Goal: Task Accomplishment & Management: Use online tool/utility

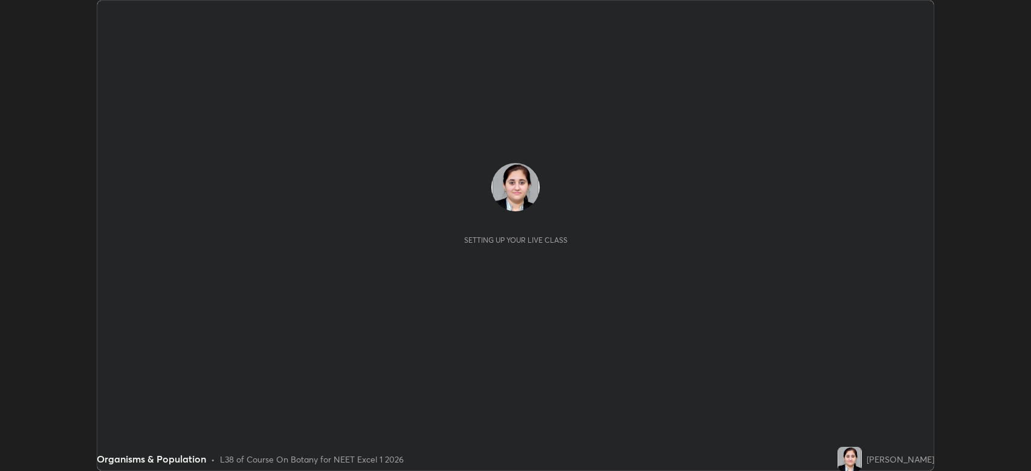
scroll to position [471, 1031]
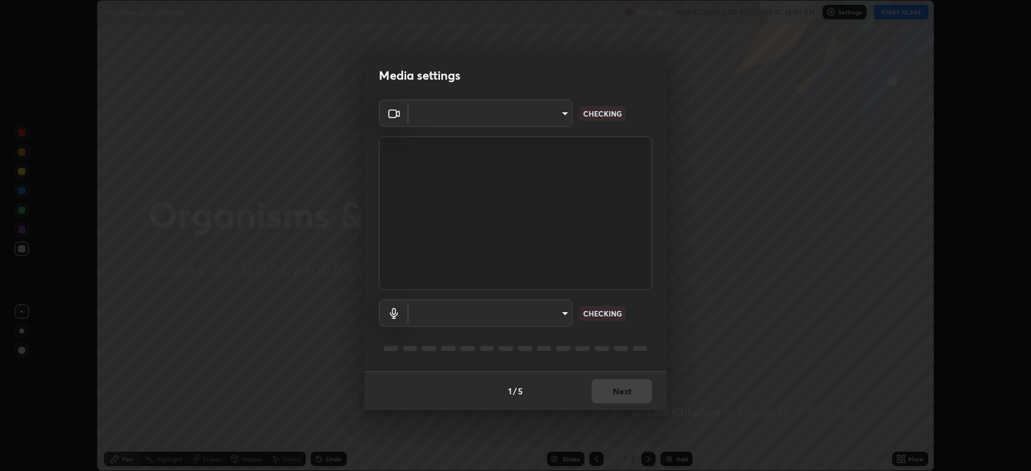
type input "794d03a334ab6cf92daa4269f68d25c817b6d7b5e31d9684855891884d0ab025"
type input "fdb80894c4ebc7df2e002856e42fb67b53546d0361b9f9eb09d9d3152e6861d2"
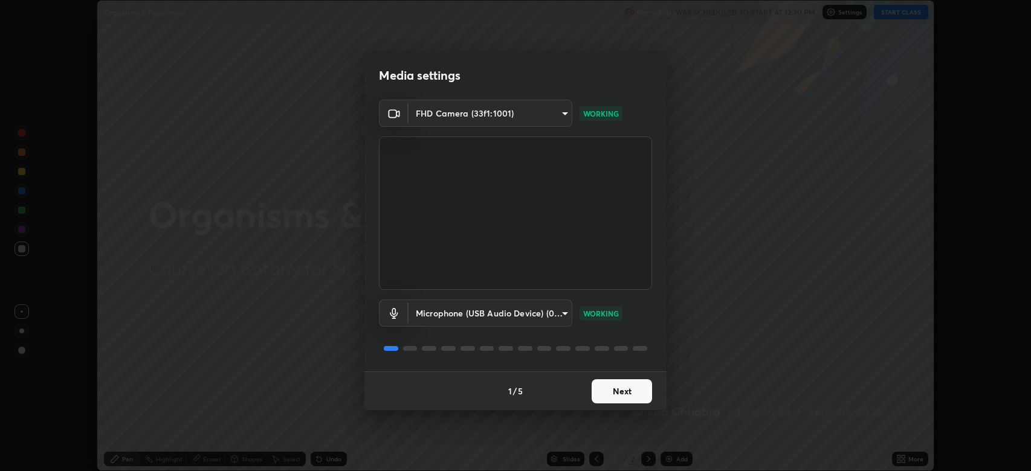
click at [608, 384] on button "Next" at bounding box center [621, 391] width 60 height 24
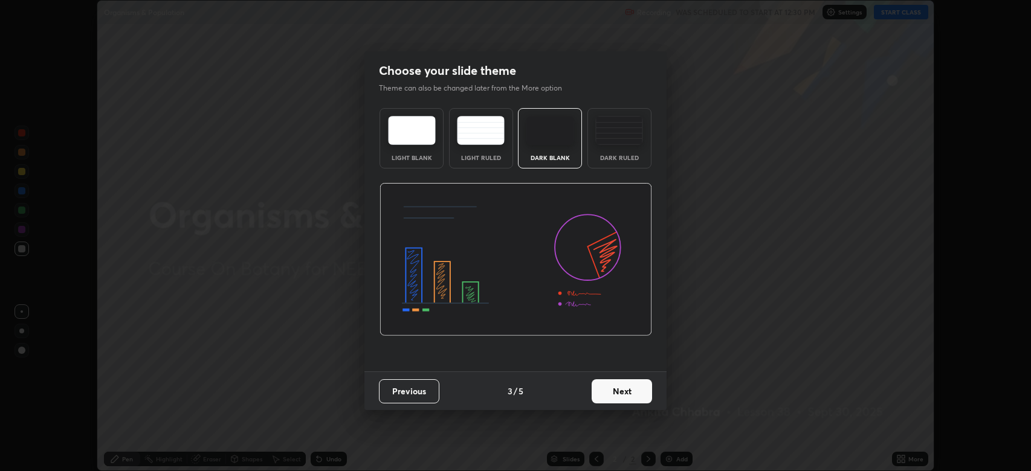
click at [607, 388] on button "Next" at bounding box center [621, 391] width 60 height 24
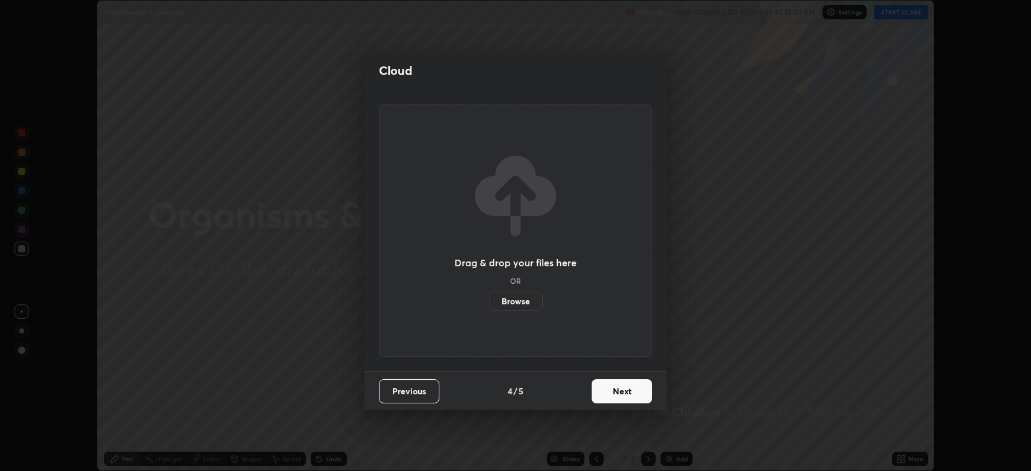
click at [607, 388] on button "Next" at bounding box center [621, 391] width 60 height 24
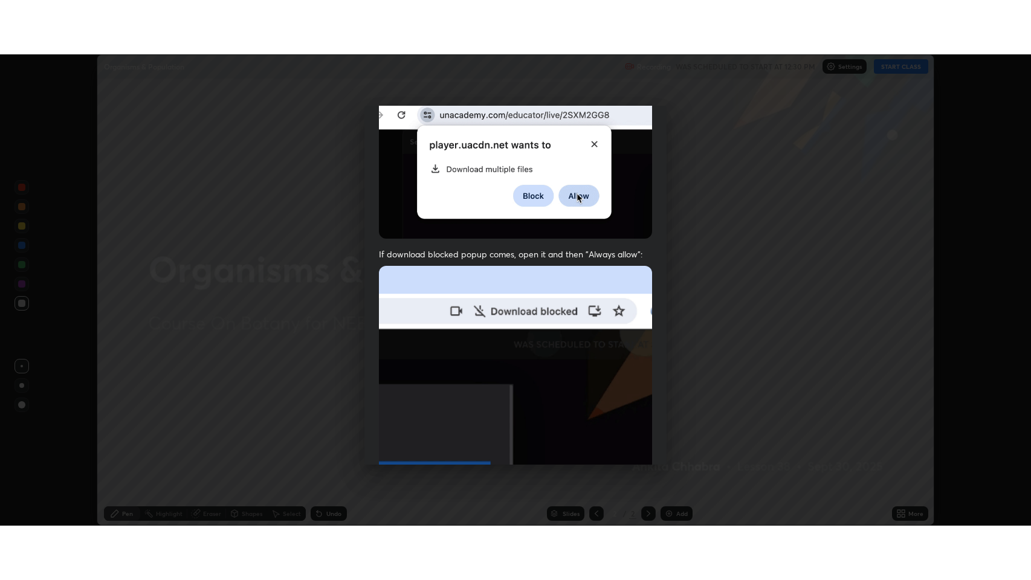
scroll to position [245, 0]
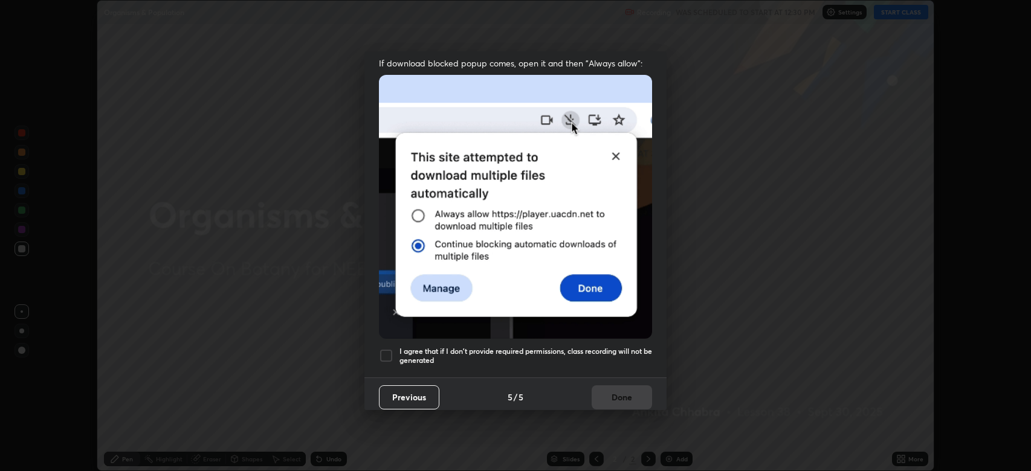
click at [382, 350] on div at bounding box center [386, 356] width 14 height 14
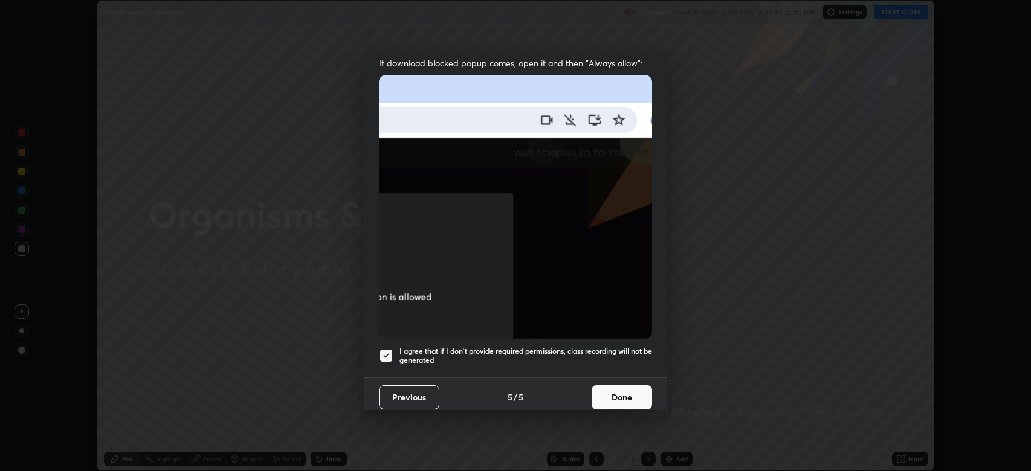
click at [612, 389] on button "Done" at bounding box center [621, 397] width 60 height 24
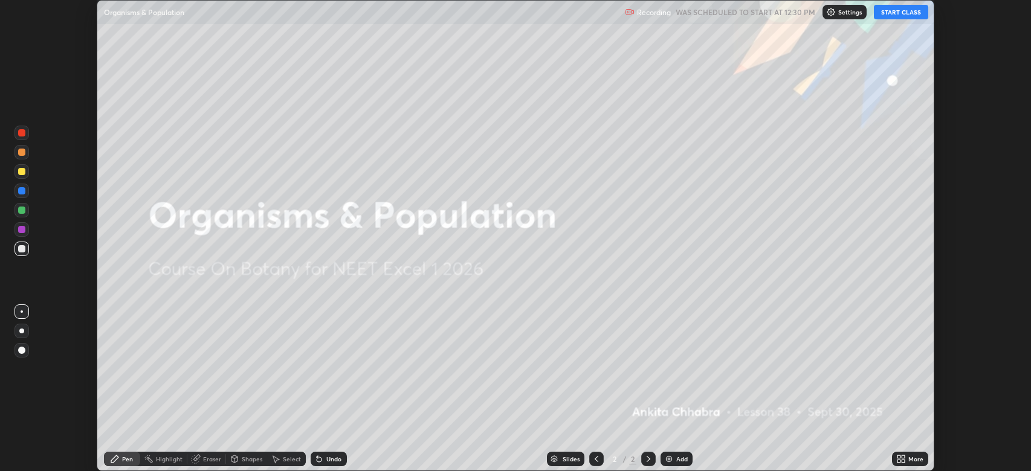
click at [901, 10] on button "START CLASS" at bounding box center [900, 12] width 54 height 14
click at [903, 457] on icon at bounding box center [902, 456] width 3 height 3
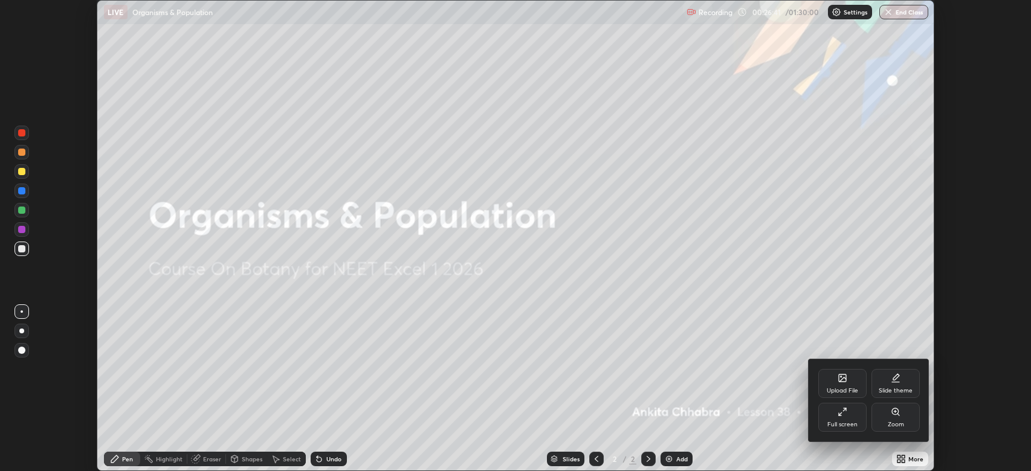
click at [834, 418] on div "Full screen" at bounding box center [842, 417] width 48 height 29
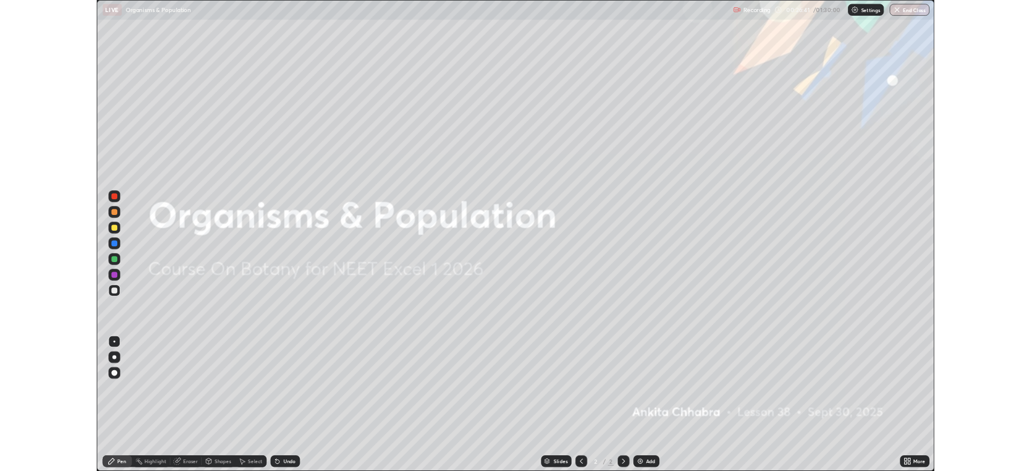
scroll to position [580, 1031]
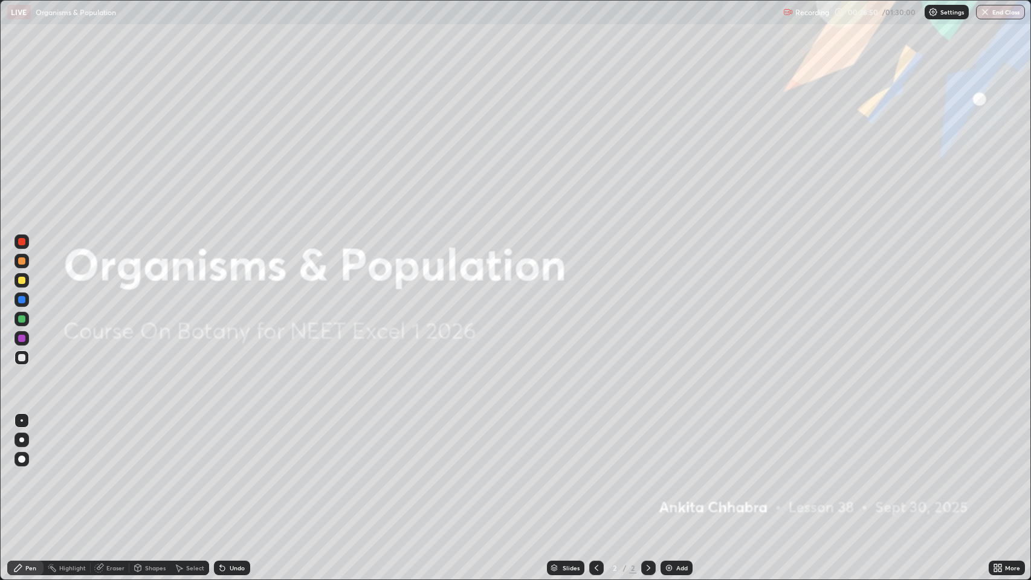
click at [995, 471] on icon at bounding box center [995, 565] width 3 height 3
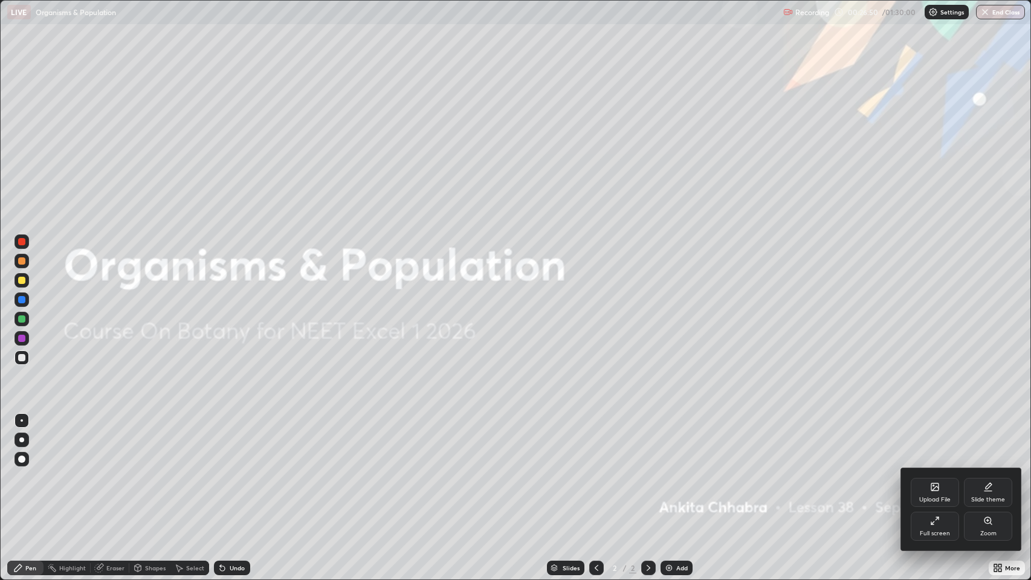
click at [931, 471] on div "Full screen" at bounding box center [934, 533] width 30 height 6
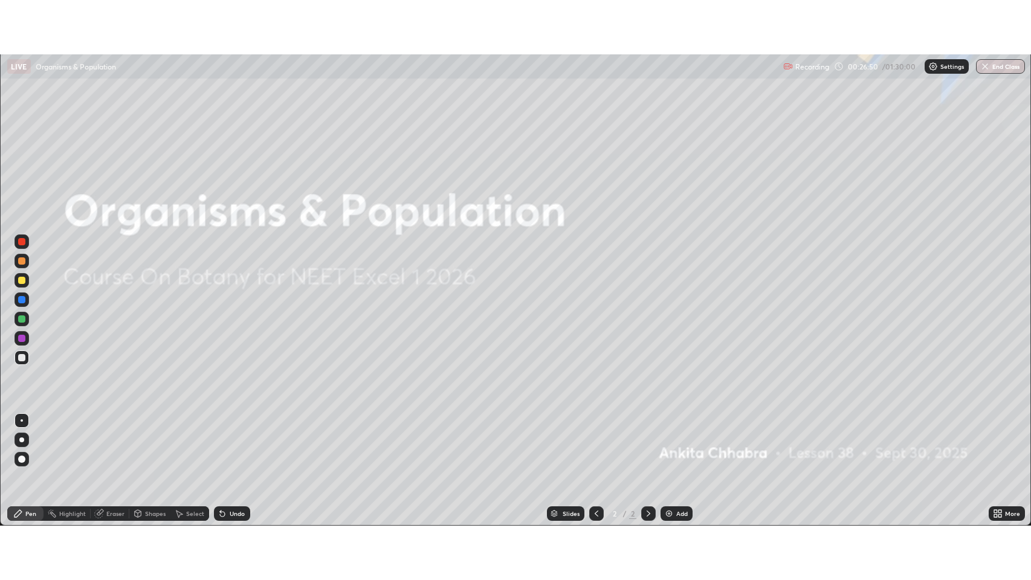
scroll to position [59935, 59375]
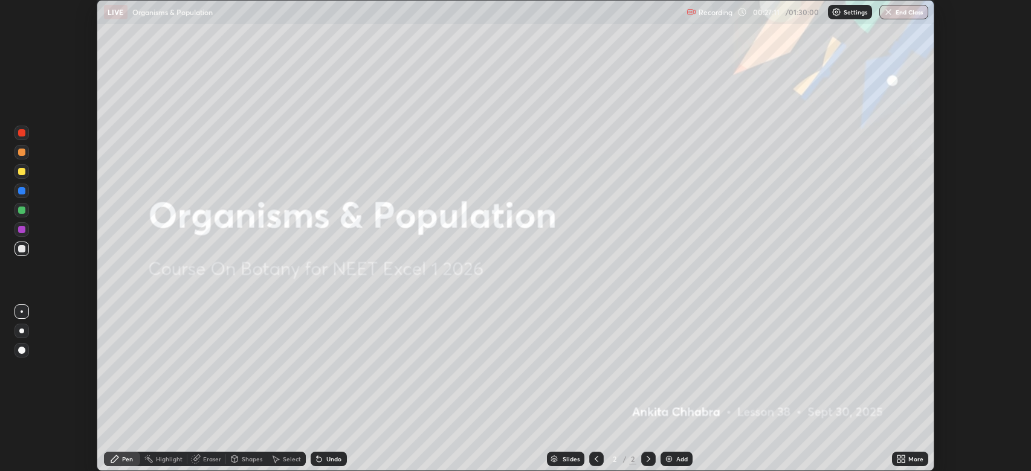
click at [903, 457] on icon at bounding box center [902, 456] width 3 height 3
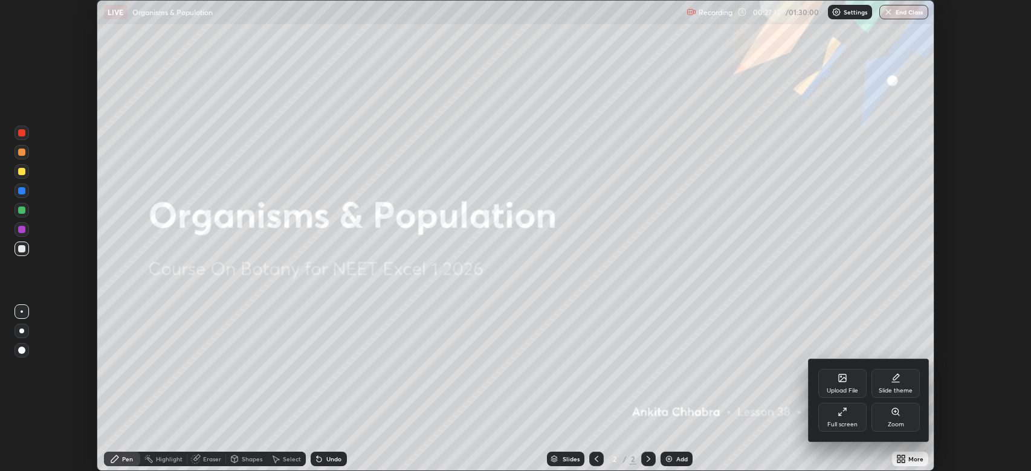
click at [841, 420] on div "Full screen" at bounding box center [842, 417] width 48 height 29
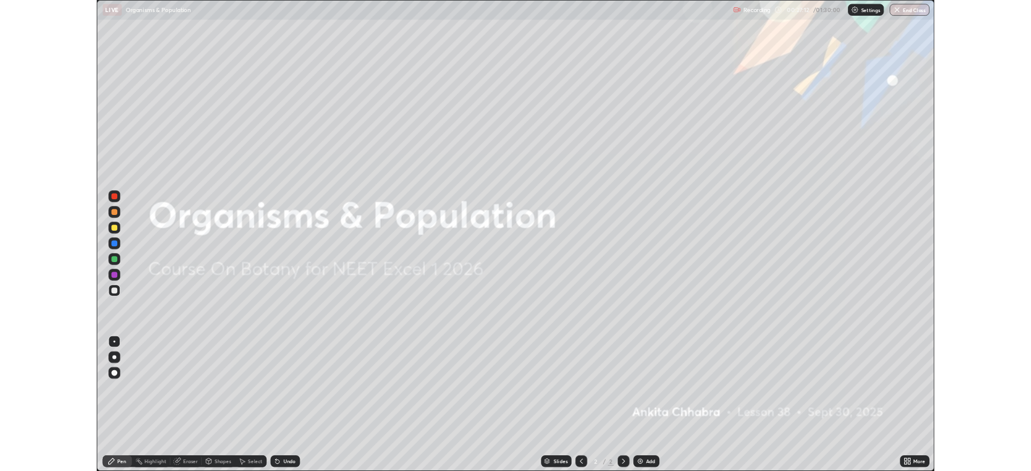
scroll to position [580, 1031]
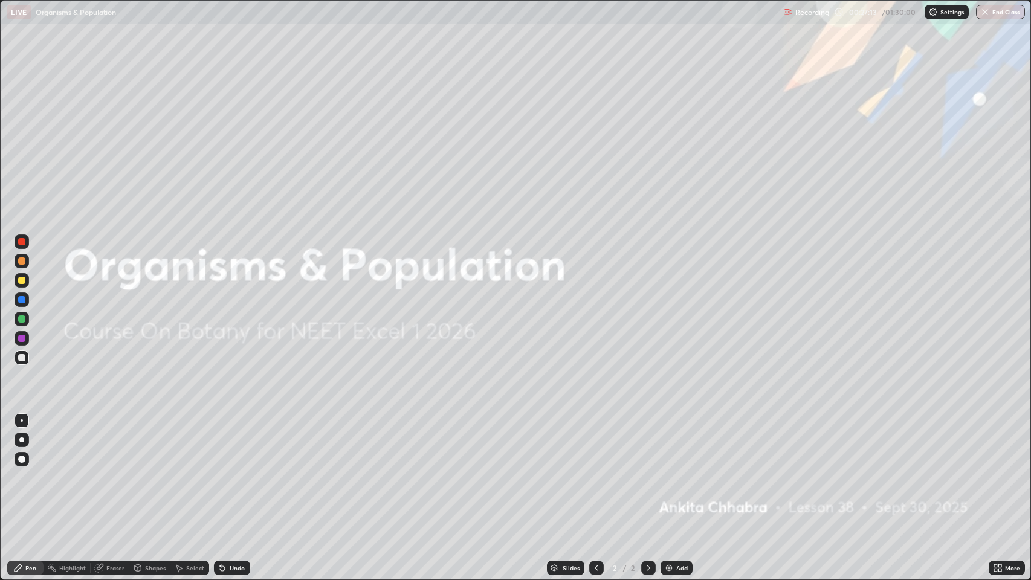
click at [674, 471] on div "Add" at bounding box center [676, 568] width 32 height 14
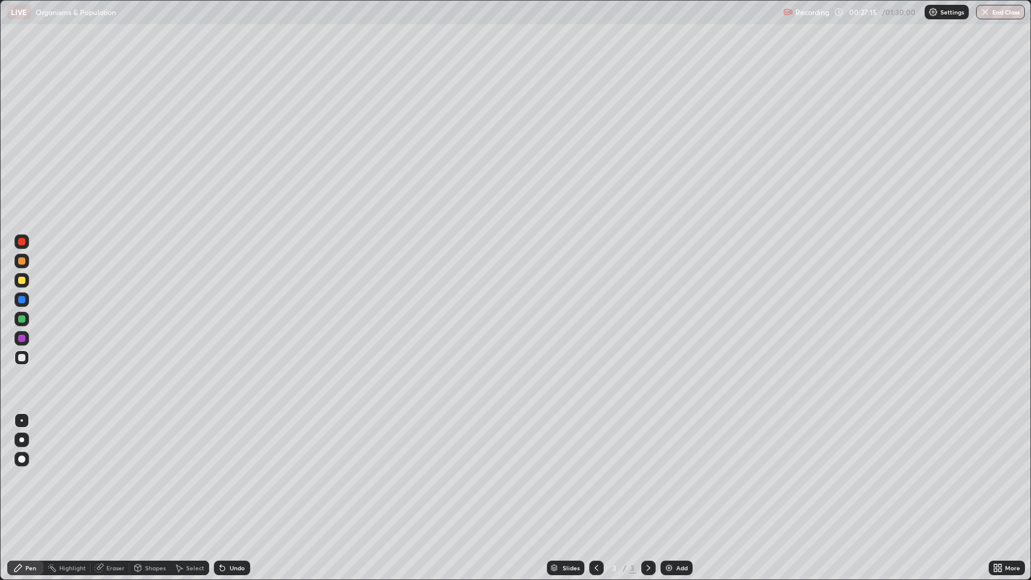
click at [22, 440] on div at bounding box center [21, 439] width 5 height 5
click at [25, 239] on div at bounding box center [21, 241] width 7 height 7
click at [993, 471] on icon at bounding box center [997, 568] width 10 height 10
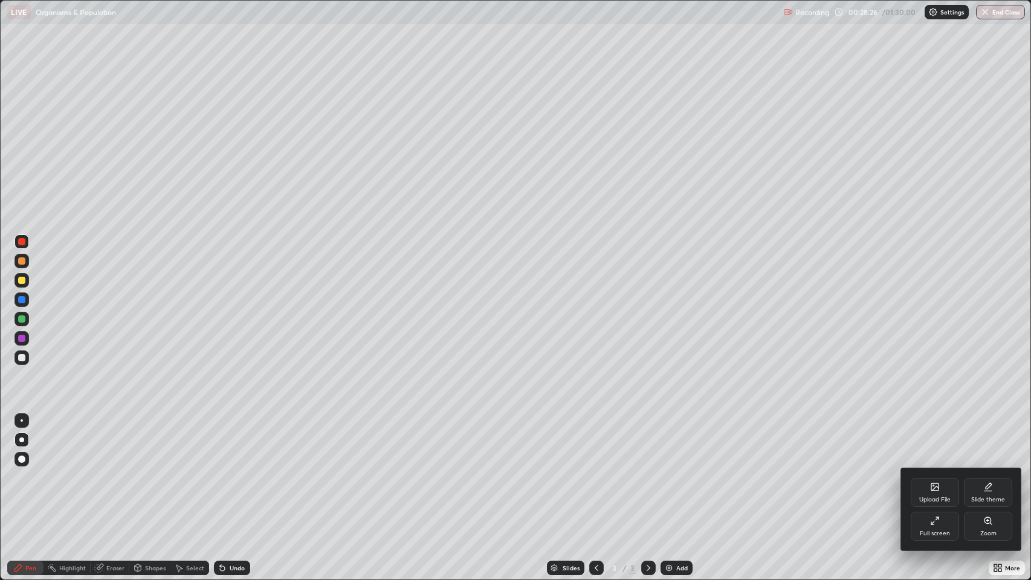
click at [927, 471] on div "Full screen" at bounding box center [934, 526] width 48 height 29
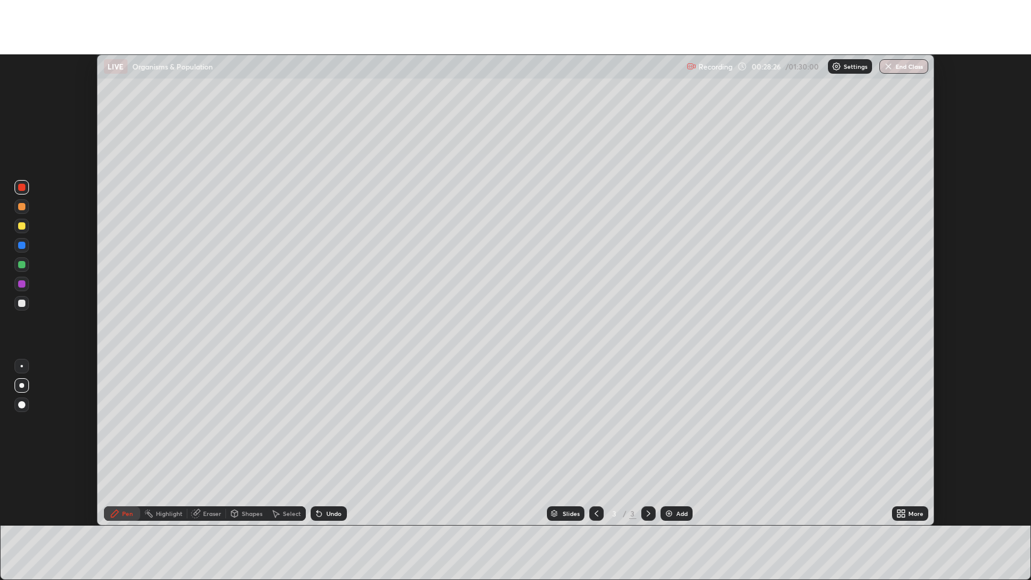
scroll to position [59935, 59375]
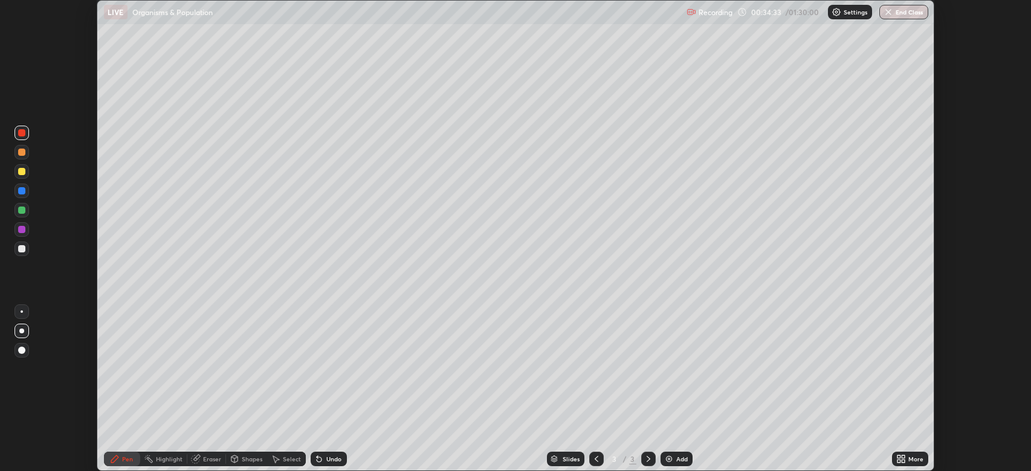
click at [899, 462] on icon at bounding box center [898, 461] width 3 height 3
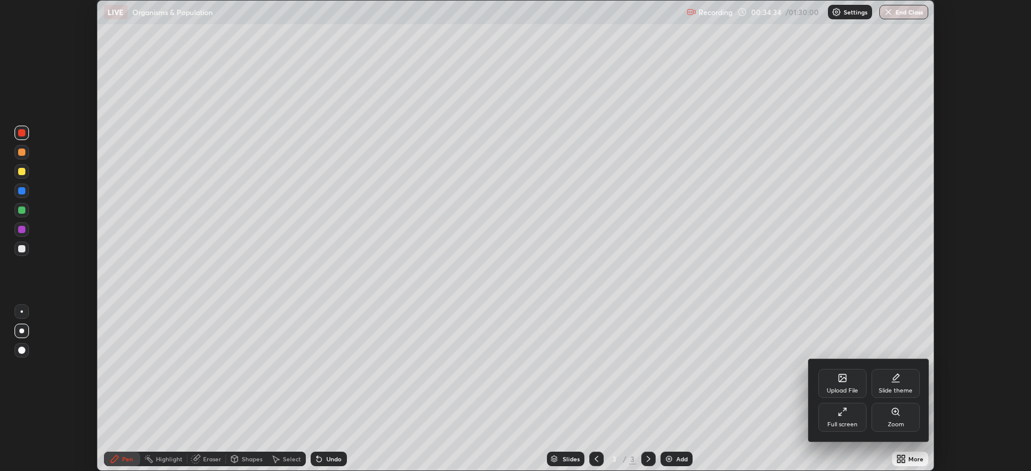
click at [833, 423] on div "Full screen" at bounding box center [842, 425] width 30 height 6
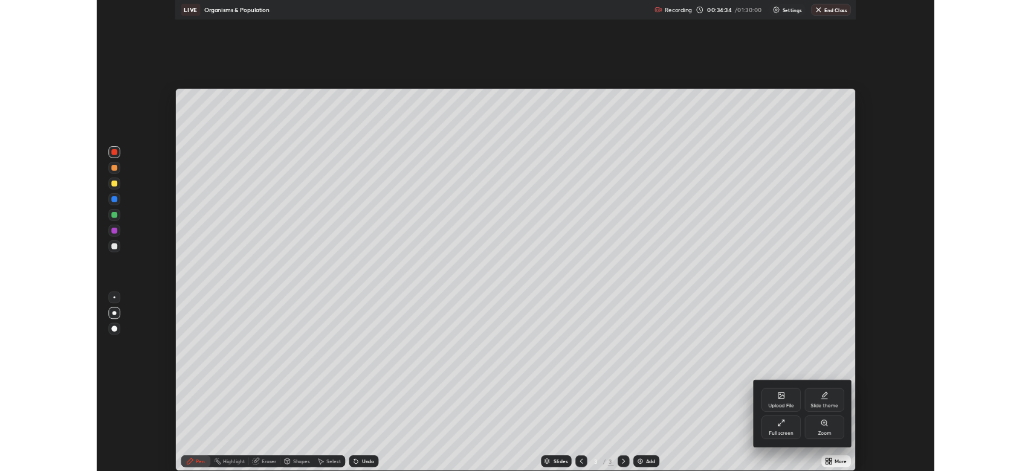
scroll to position [580, 1031]
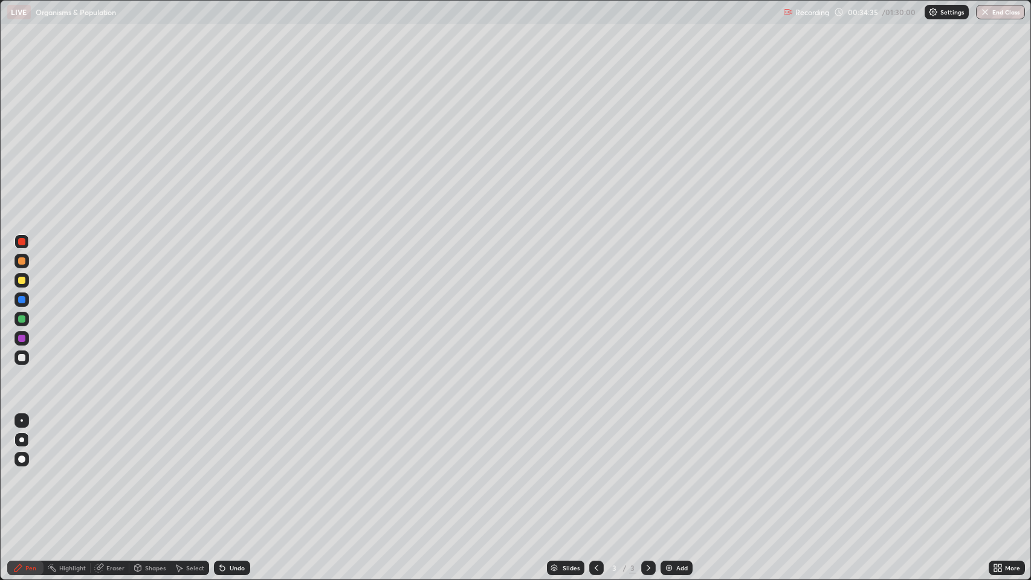
click at [23, 261] on div at bounding box center [21, 260] width 7 height 7
click at [234, 471] on div "Undo" at bounding box center [237, 568] width 15 height 6
click at [232, 471] on div "Undo" at bounding box center [237, 568] width 15 height 6
click at [231, 471] on div "Undo" at bounding box center [237, 568] width 15 height 6
click at [24, 319] on div at bounding box center [21, 318] width 7 height 7
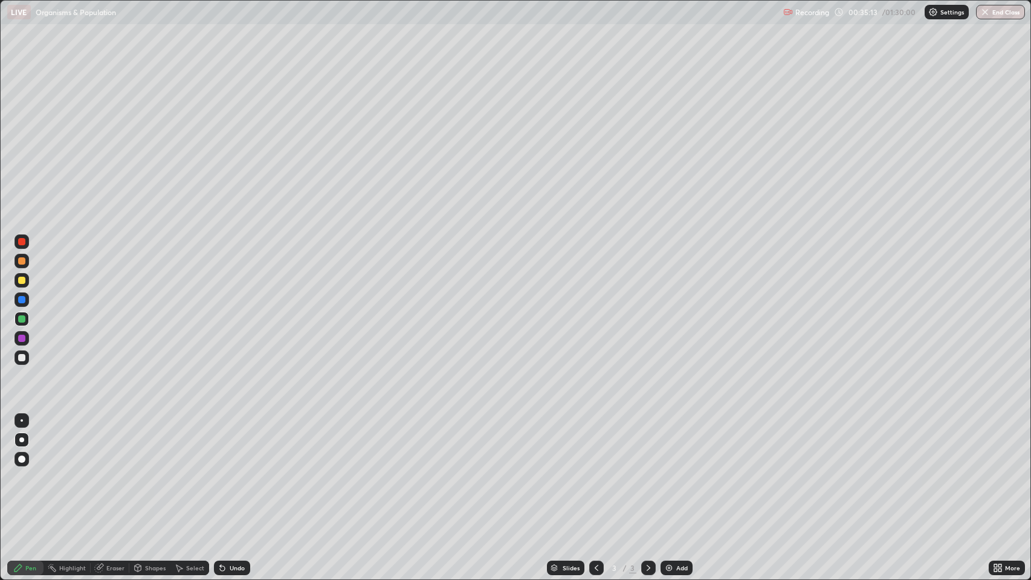
click at [25, 301] on div at bounding box center [21, 299] width 14 height 14
click at [995, 471] on icon at bounding box center [995, 569] width 3 height 3
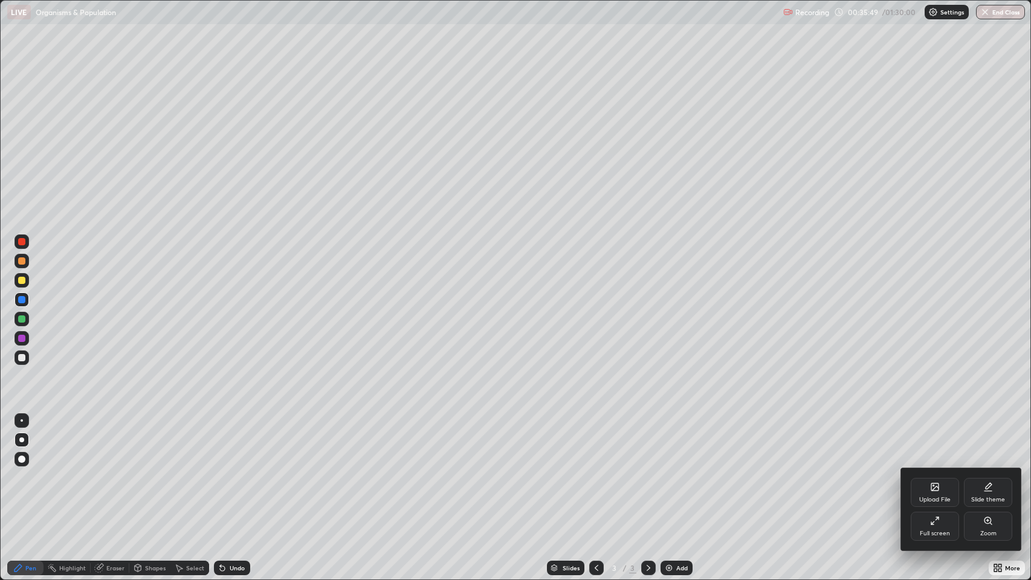
click at [925, 471] on div "Full screen" at bounding box center [934, 526] width 48 height 29
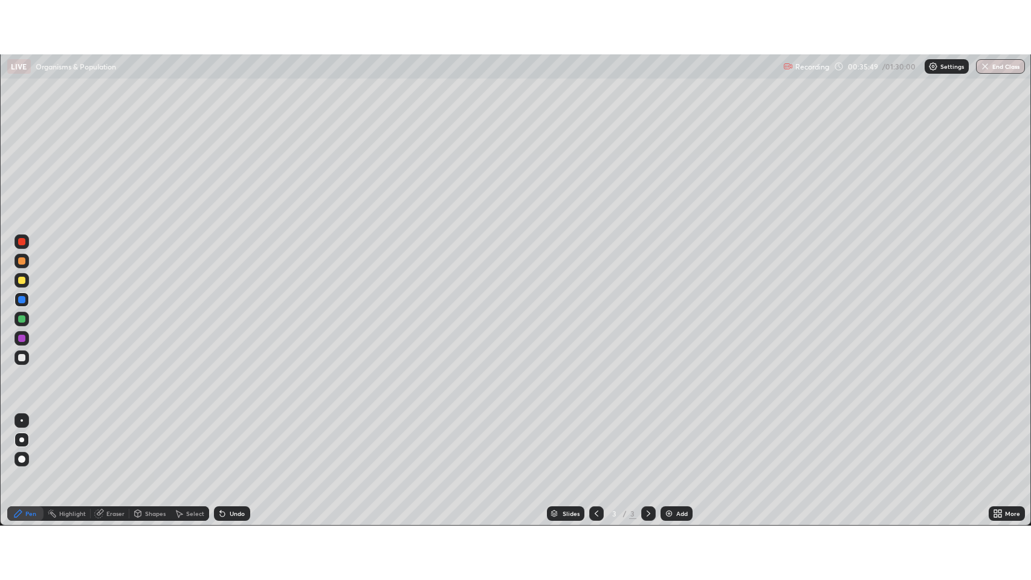
scroll to position [59935, 59375]
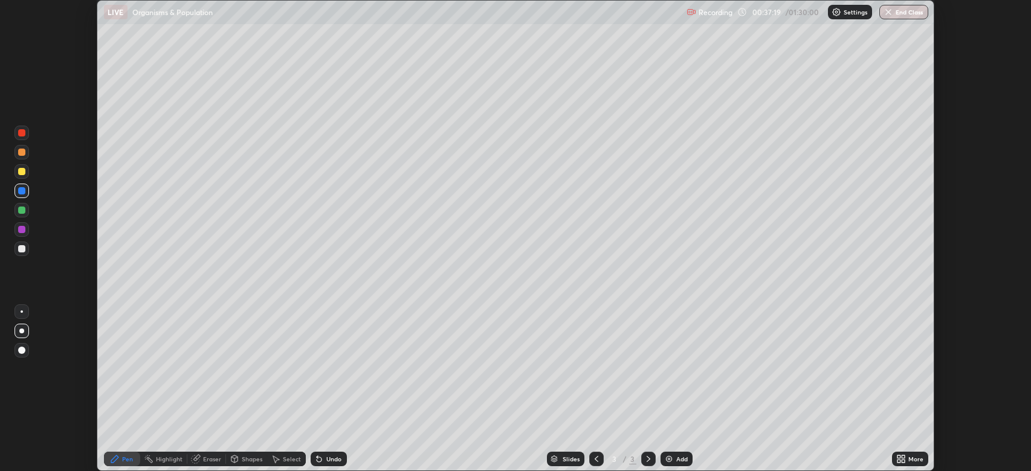
click at [899, 461] on icon at bounding box center [898, 461] width 3 height 3
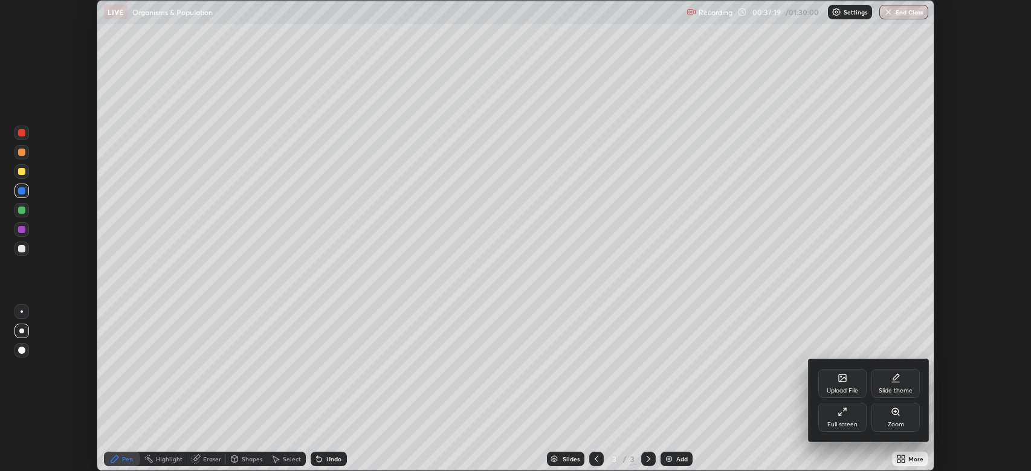
click at [841, 409] on icon at bounding box center [842, 412] width 10 height 10
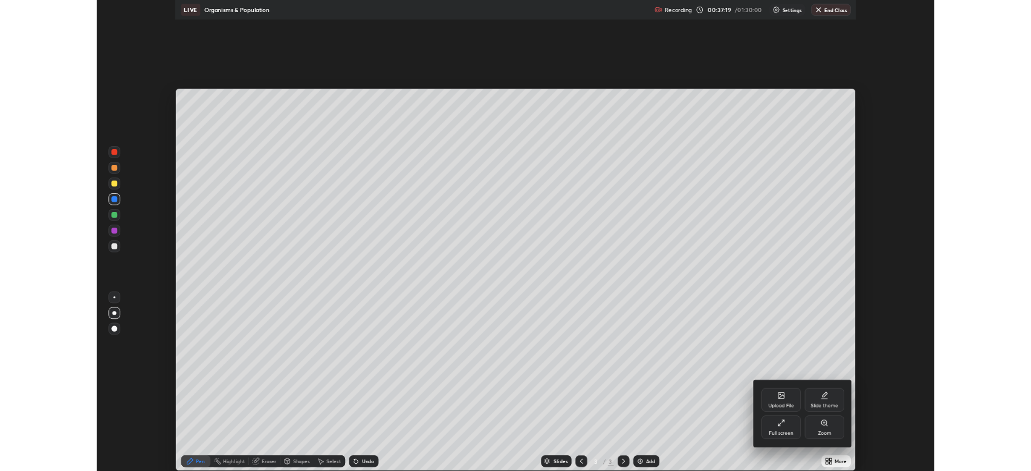
scroll to position [580, 1031]
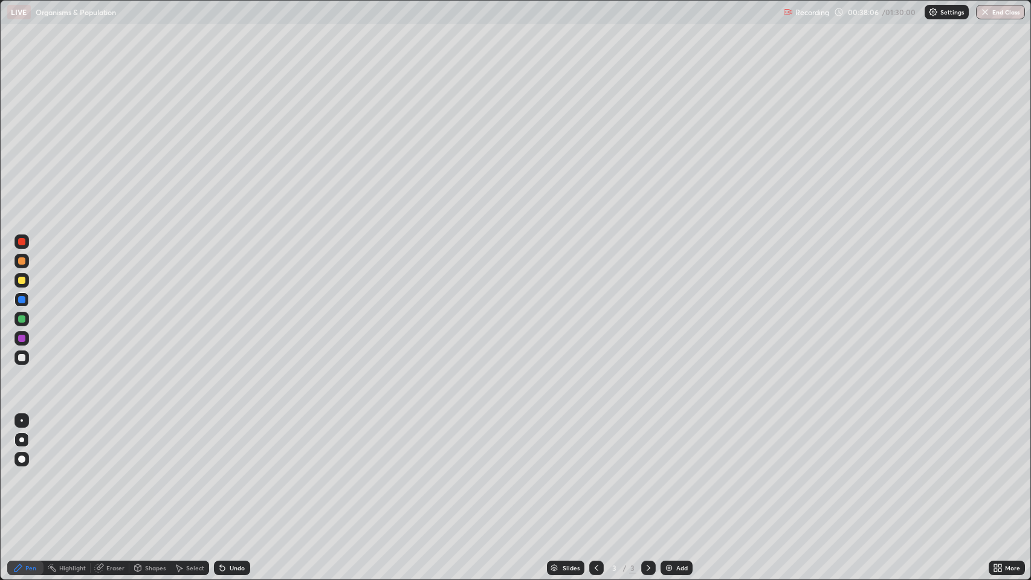
click at [669, 471] on img at bounding box center [669, 568] width 10 height 10
click at [22, 338] on div at bounding box center [21, 338] width 7 height 7
click at [22, 281] on div at bounding box center [21, 280] width 7 height 7
click at [25, 240] on div at bounding box center [21, 241] width 7 height 7
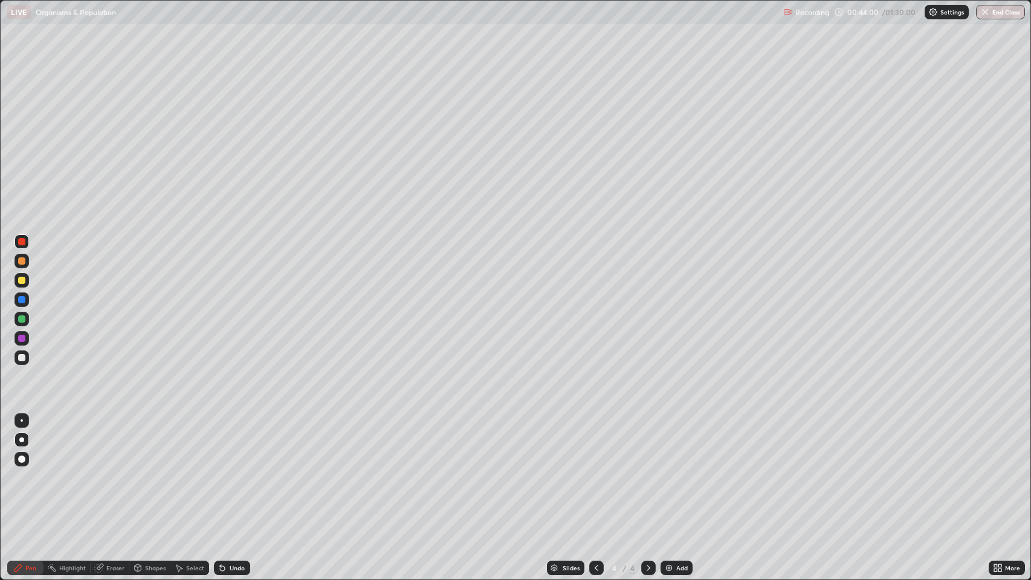
click at [22, 300] on div at bounding box center [21, 299] width 7 height 7
click at [25, 361] on div at bounding box center [21, 357] width 14 height 14
click at [677, 471] on div "Add" at bounding box center [681, 568] width 11 height 6
click at [153, 471] on div "Shapes" at bounding box center [155, 568] width 21 height 6
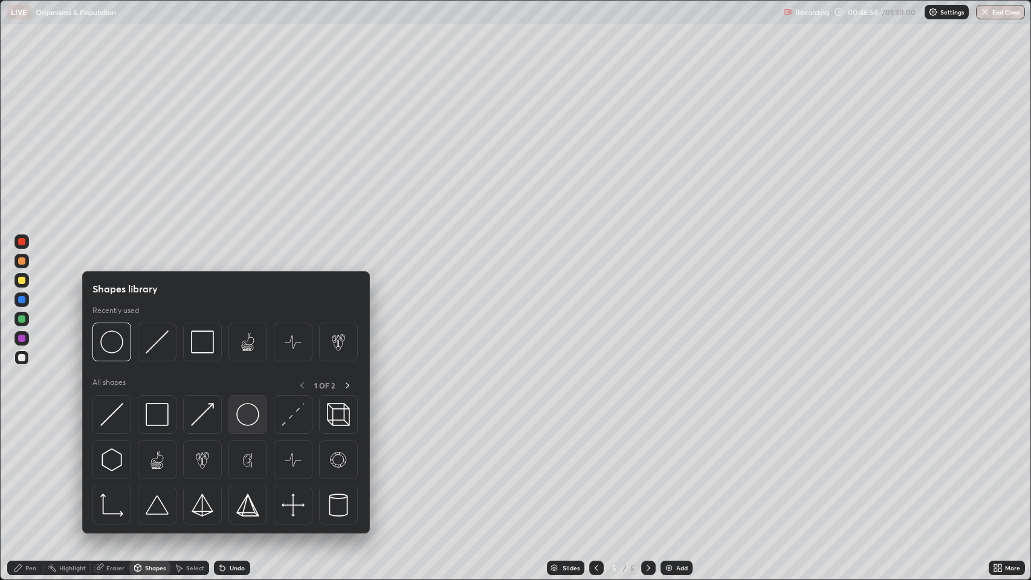
click at [239, 414] on img at bounding box center [247, 414] width 23 height 23
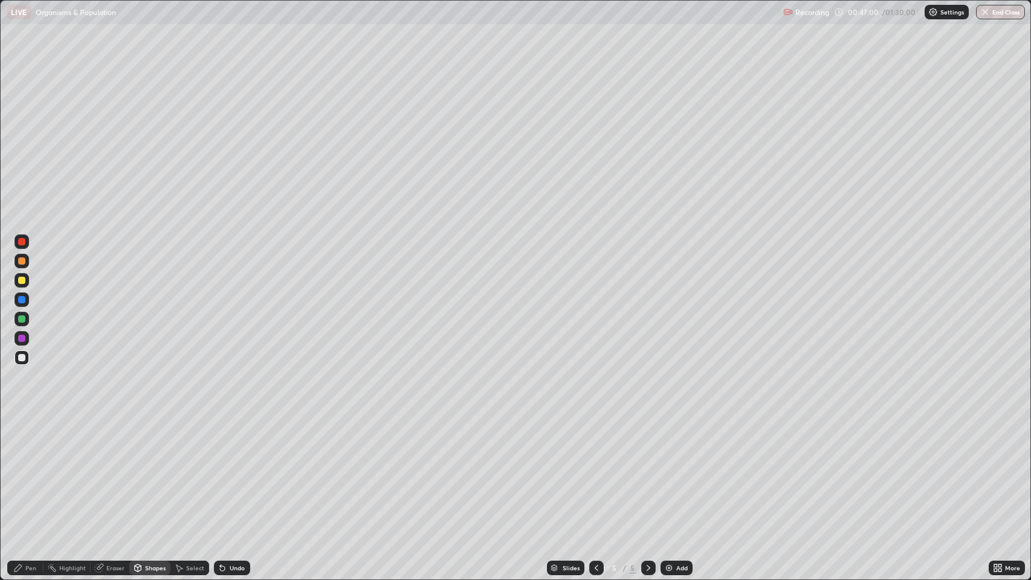
click at [27, 471] on div "Pen" at bounding box center [30, 568] width 11 height 6
click at [22, 359] on div at bounding box center [21, 357] width 7 height 7
click at [25, 263] on div at bounding box center [21, 260] width 7 height 7
click at [25, 321] on div at bounding box center [21, 318] width 7 height 7
click at [230, 471] on div "Undo" at bounding box center [237, 568] width 15 height 6
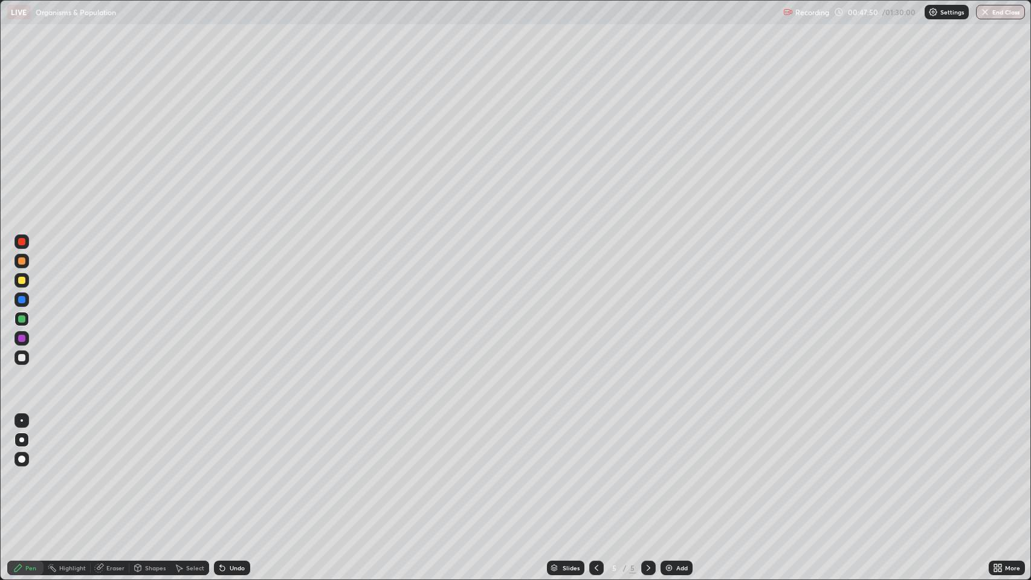
click at [22, 261] on div at bounding box center [21, 260] width 7 height 7
click at [221, 471] on icon at bounding box center [222, 568] width 5 height 5
click at [227, 471] on div "Undo" at bounding box center [232, 568] width 36 height 14
click at [233, 471] on div "Undo" at bounding box center [237, 568] width 15 height 6
click at [595, 471] on icon at bounding box center [596, 568] width 10 height 10
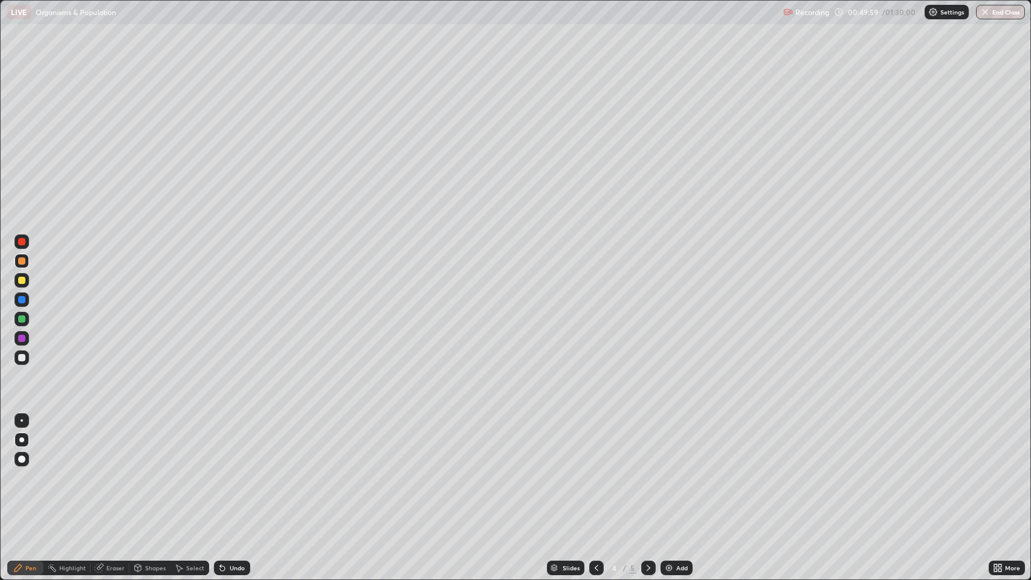
click at [22, 242] on div at bounding box center [21, 241] width 7 height 7
click at [996, 471] on icon at bounding box center [995, 565] width 3 height 3
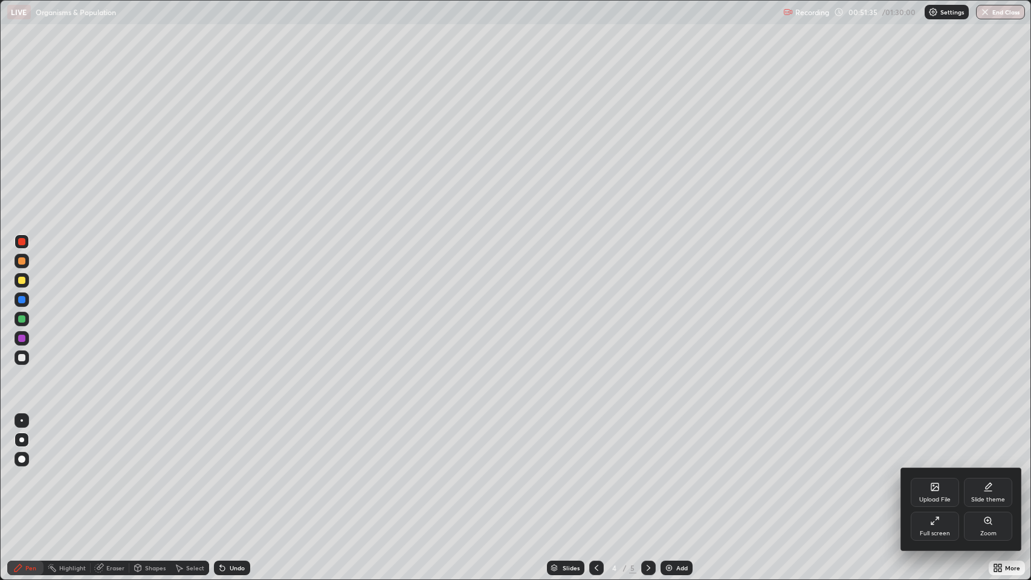
click at [934, 471] on div "Full screen" at bounding box center [934, 533] width 30 height 6
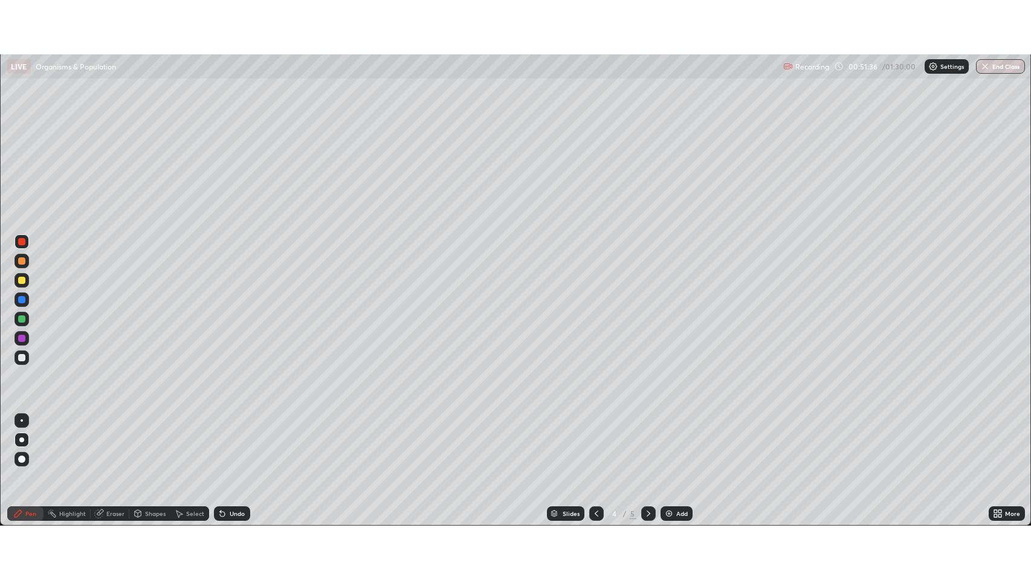
scroll to position [59935, 59375]
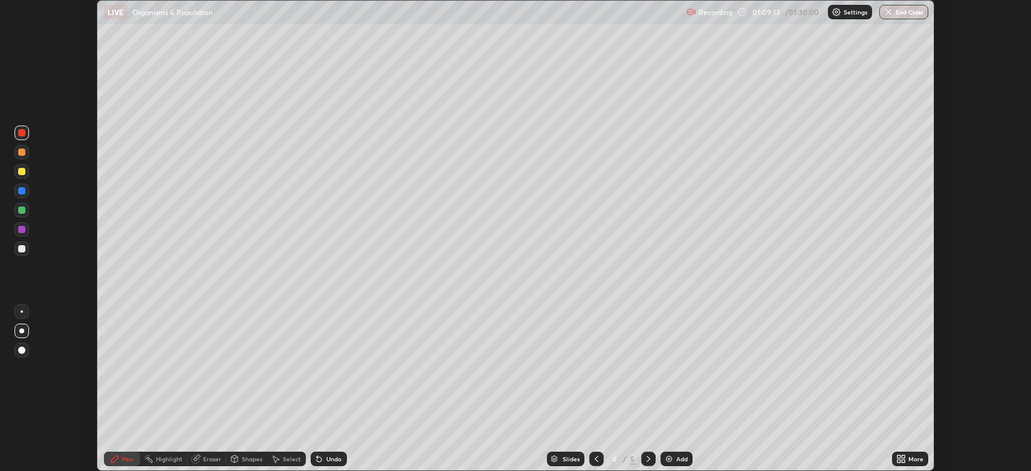
click at [910, 454] on div "More" at bounding box center [910, 459] width 36 height 14
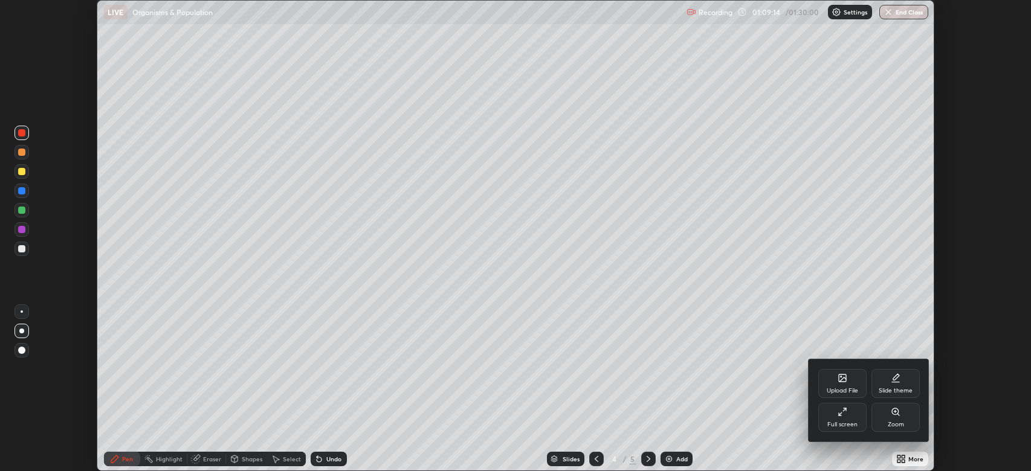
click at [836, 422] on div "Full screen" at bounding box center [842, 425] width 30 height 6
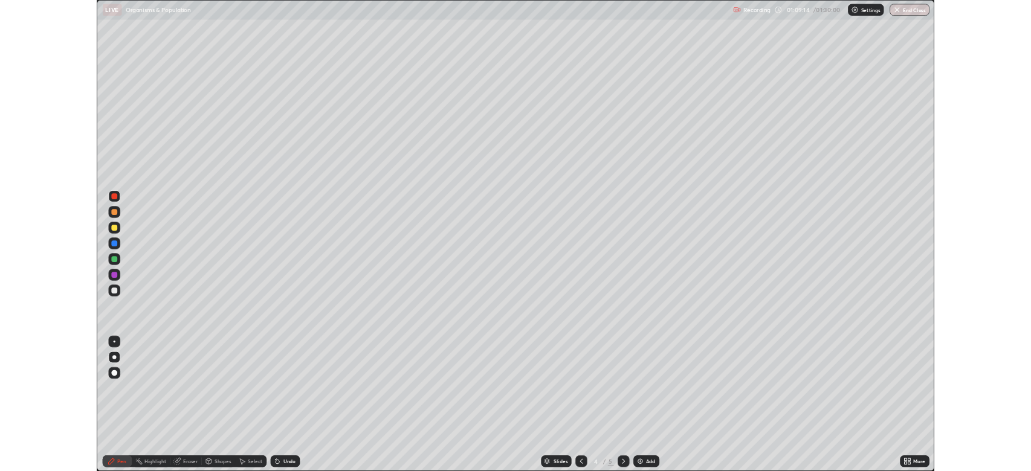
scroll to position [580, 1031]
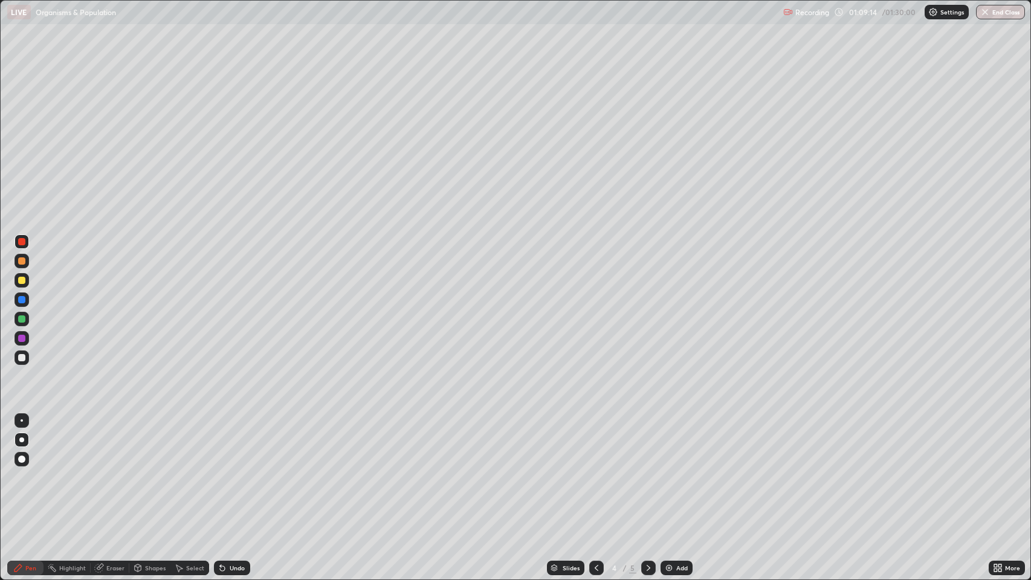
click at [676, 471] on div "Add" at bounding box center [681, 568] width 11 height 6
click at [24, 321] on div at bounding box center [21, 318] width 7 height 7
click at [995, 471] on icon at bounding box center [995, 569] width 3 height 3
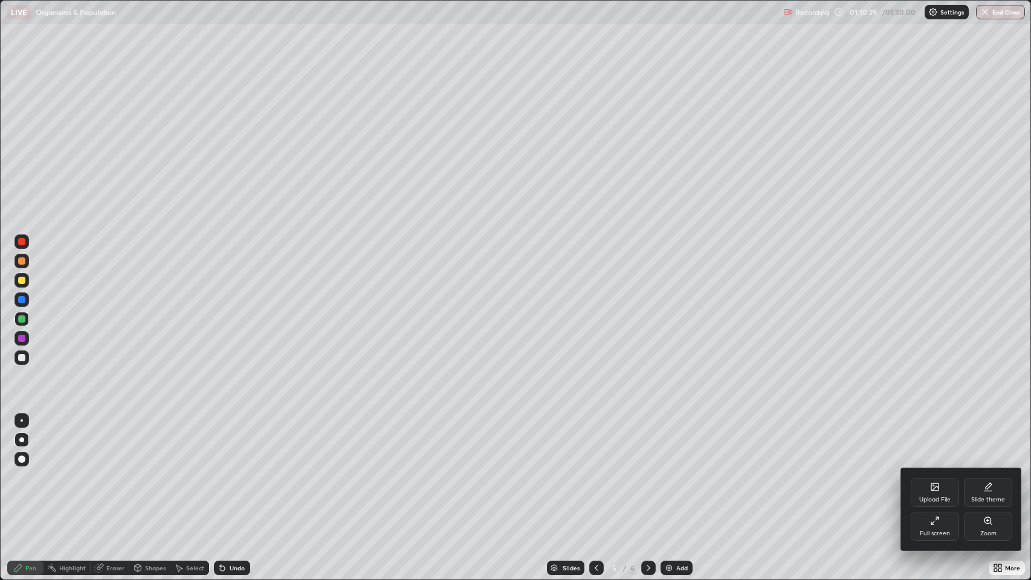
click at [936, 471] on icon at bounding box center [935, 521] width 10 height 10
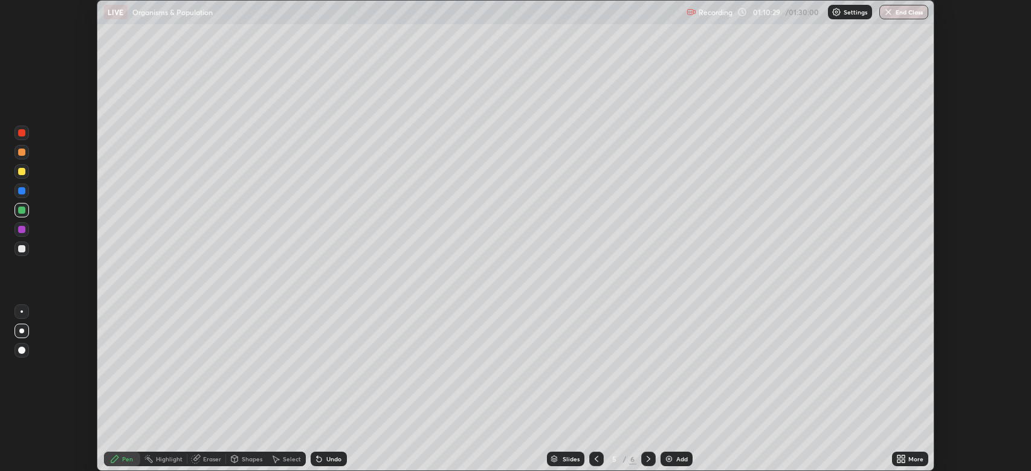
scroll to position [59935, 59375]
click at [899, 14] on button "End Class" at bounding box center [904, 12] width 48 height 14
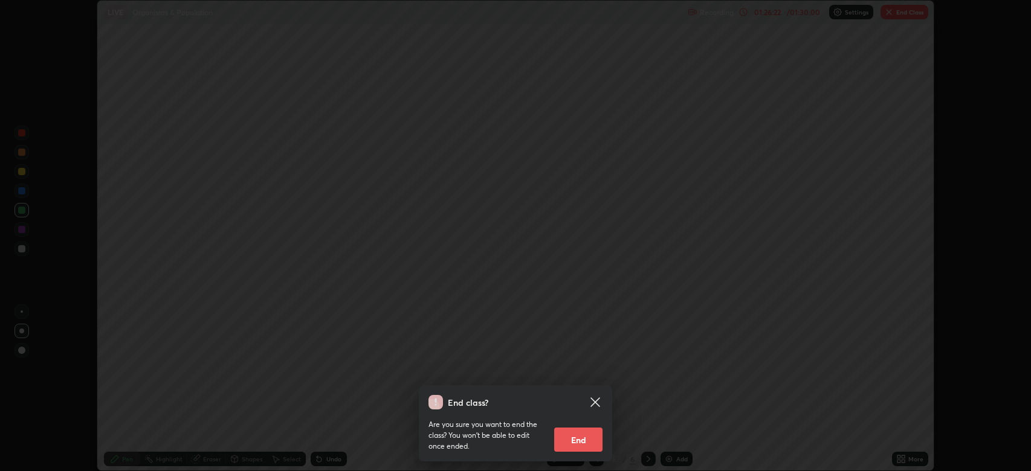
click at [582, 433] on button "End" at bounding box center [578, 440] width 48 height 24
